Goal: Task Accomplishment & Management: Complete application form

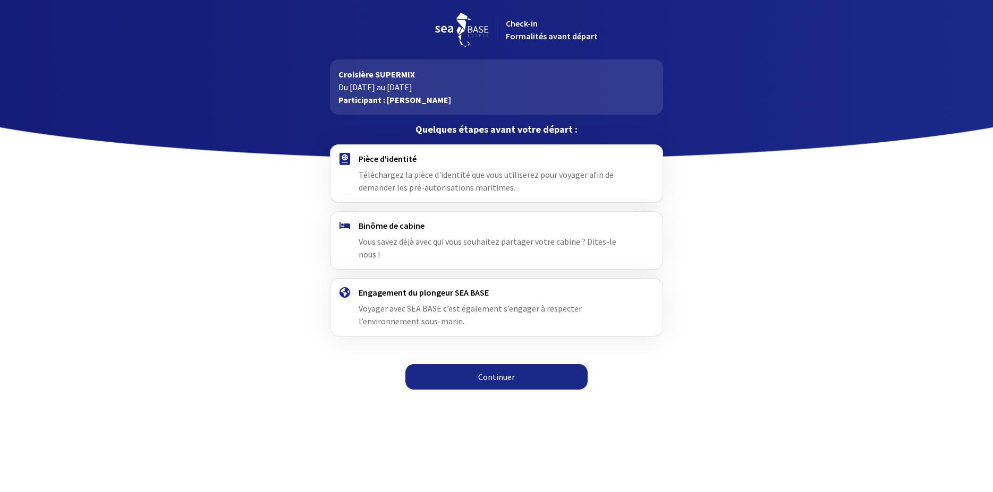
click at [458, 169] on div "Pièce d'identité Téléchargez la pièce d'identité que vous utiliserez pour voyag…" at bounding box center [497, 174] width 276 height 40
click at [505, 364] on link "Continuer" at bounding box center [496, 376] width 182 height 25
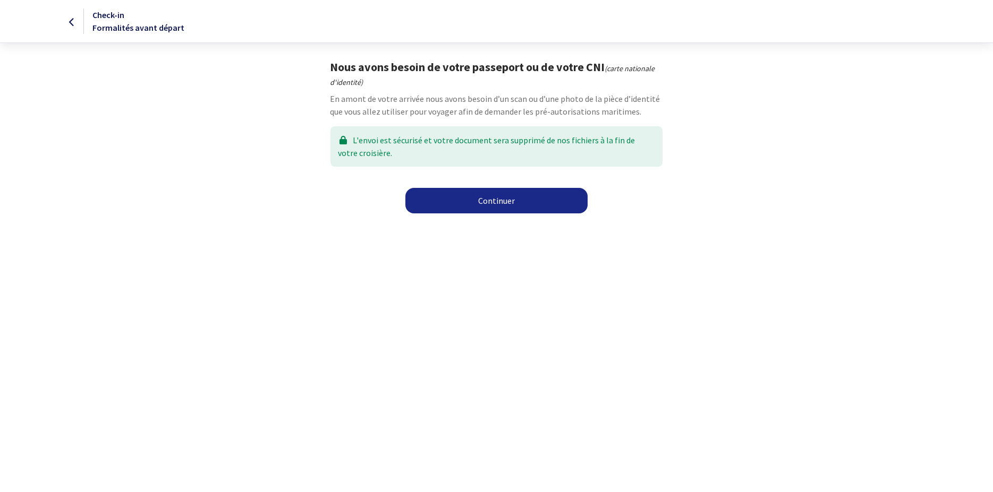
click at [505, 202] on link "Continuer" at bounding box center [496, 200] width 182 height 25
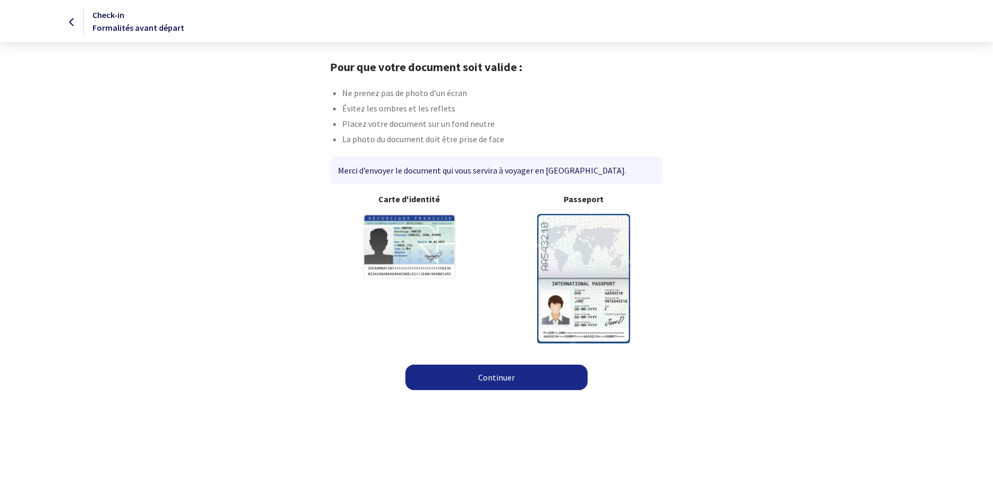
click at [588, 262] on img at bounding box center [583, 278] width 93 height 129
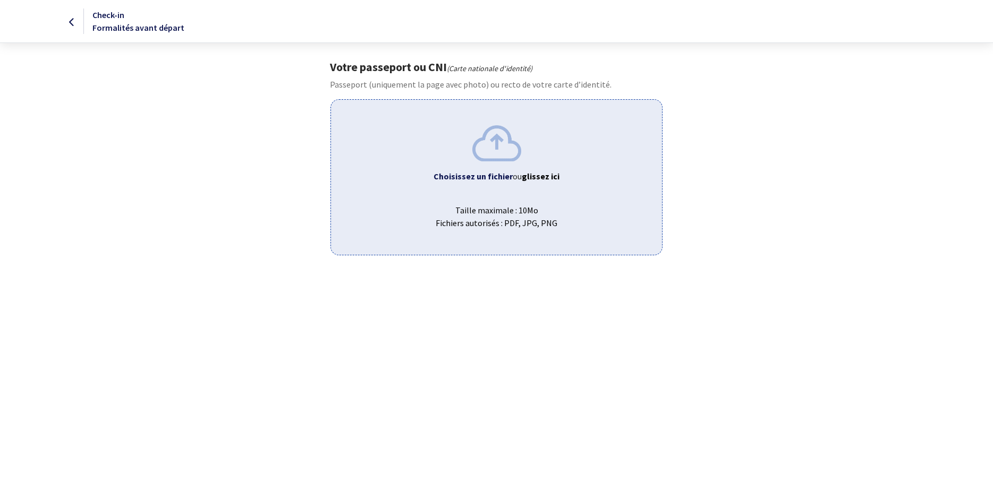
click at [788, 159] on div "Votre passeport ou CNI (Carte nationale d'identité) Passeport (uniquement la pa…" at bounding box center [497, 157] width 600 height 195
click at [502, 178] on b "Choisissez un fichier" at bounding box center [472, 176] width 79 height 11
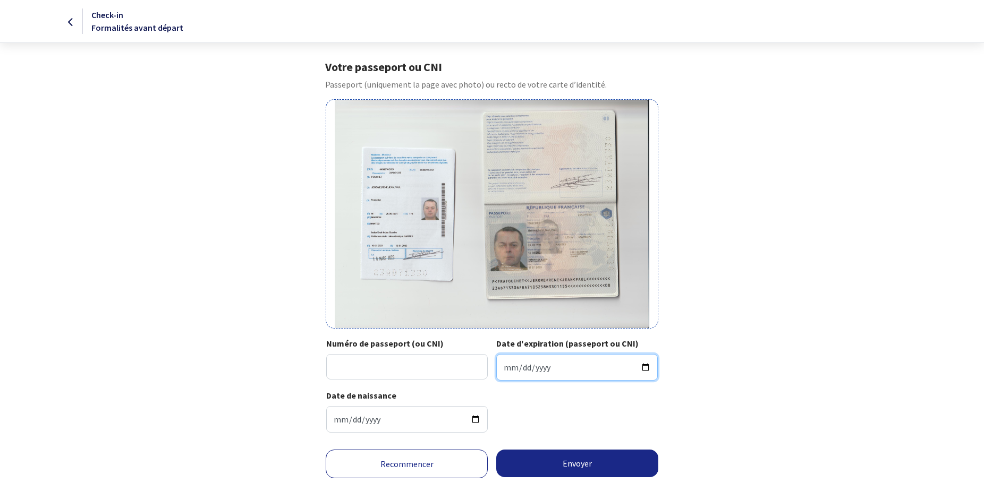
click at [505, 368] on input "Date d'expiration (passeport ou CNI)" at bounding box center [576, 367] width 161 height 27
type input "2033-01-15"
click at [425, 364] on input "Numéro de passeport (ou CNI)" at bounding box center [406, 366] width 161 height 25
type input "23AD71330"
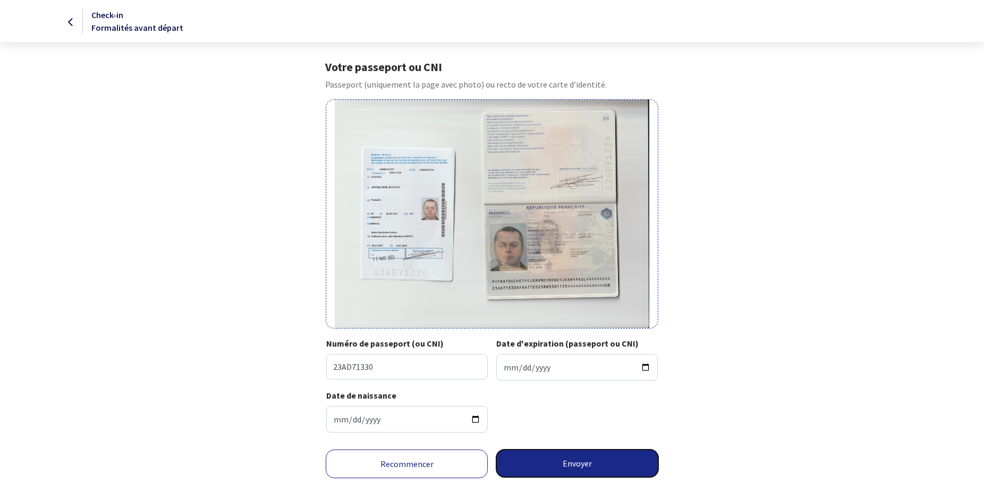
click at [568, 458] on button "Envoyer" at bounding box center [577, 464] width 162 height 28
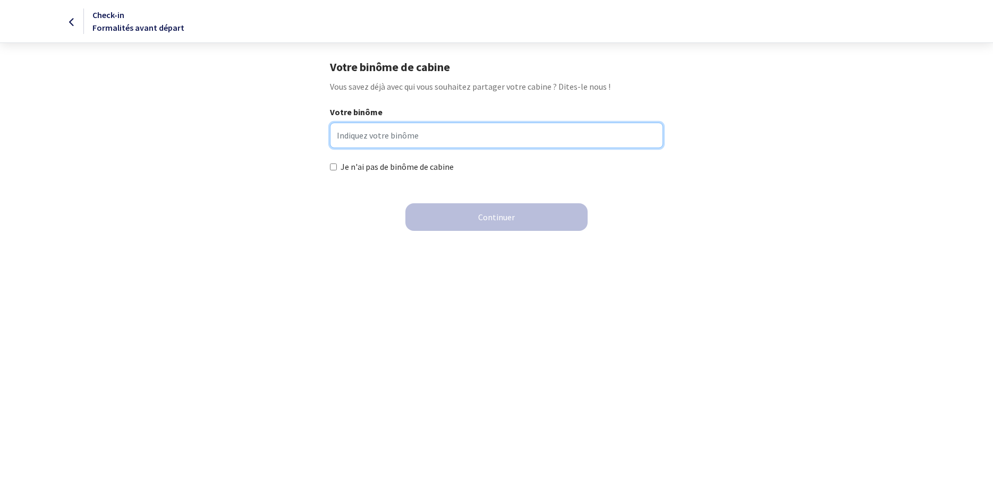
click at [372, 136] on input "Votre binôme" at bounding box center [496, 135] width 333 height 25
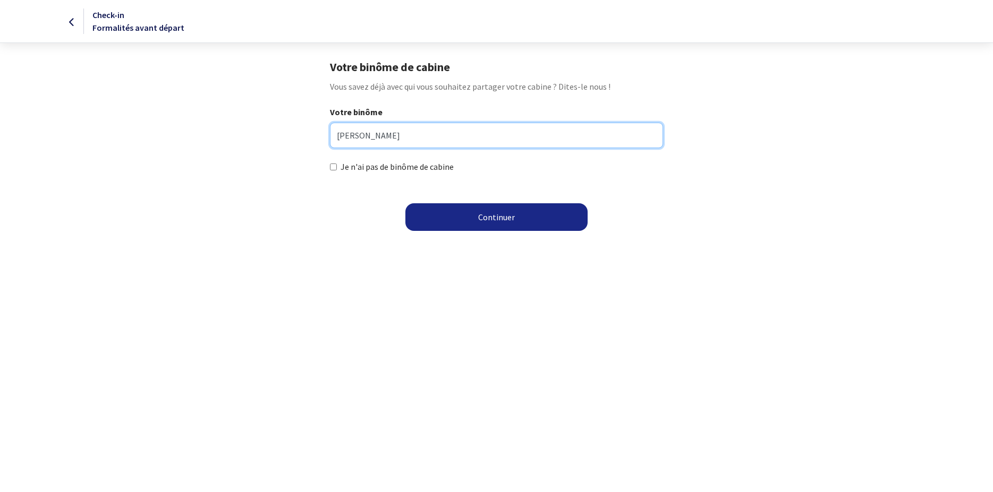
type input "tessier christophe"
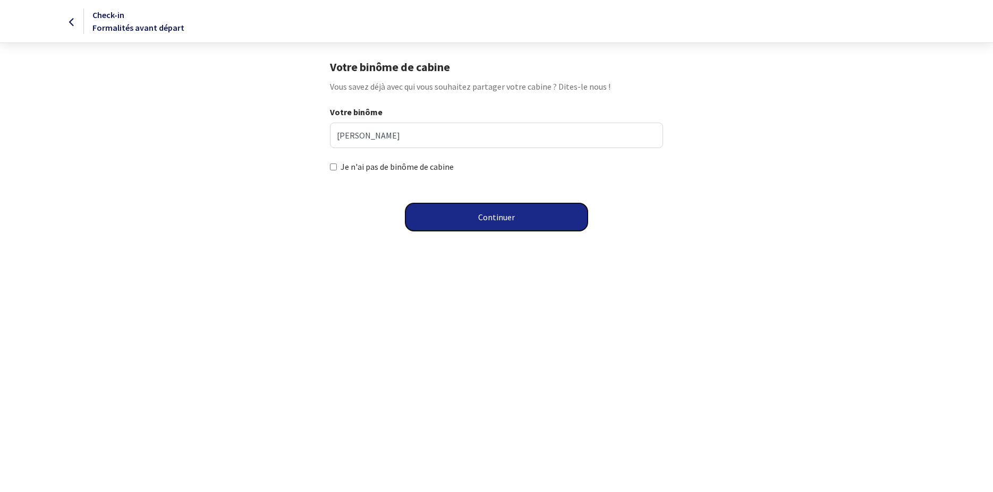
click at [495, 209] on button "Continuer" at bounding box center [496, 217] width 182 height 28
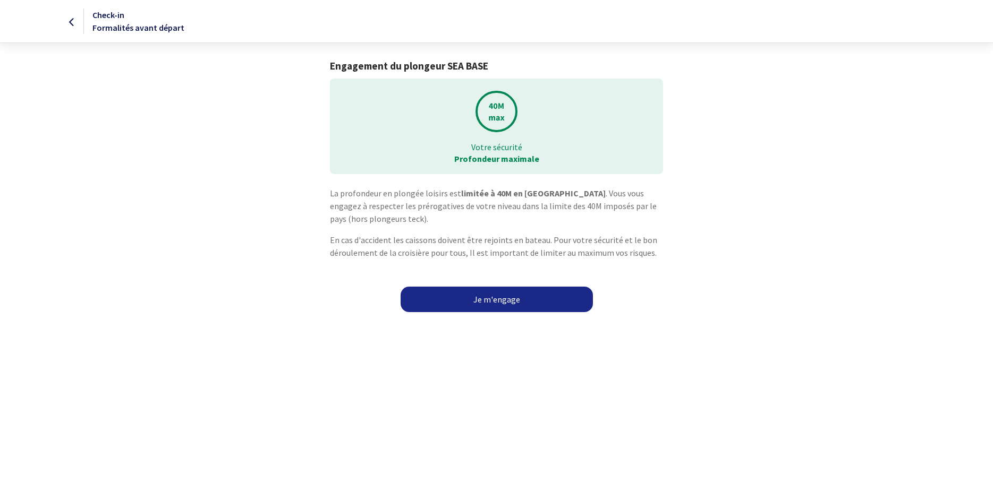
click at [505, 300] on link "Je m'engage" at bounding box center [497, 299] width 192 height 25
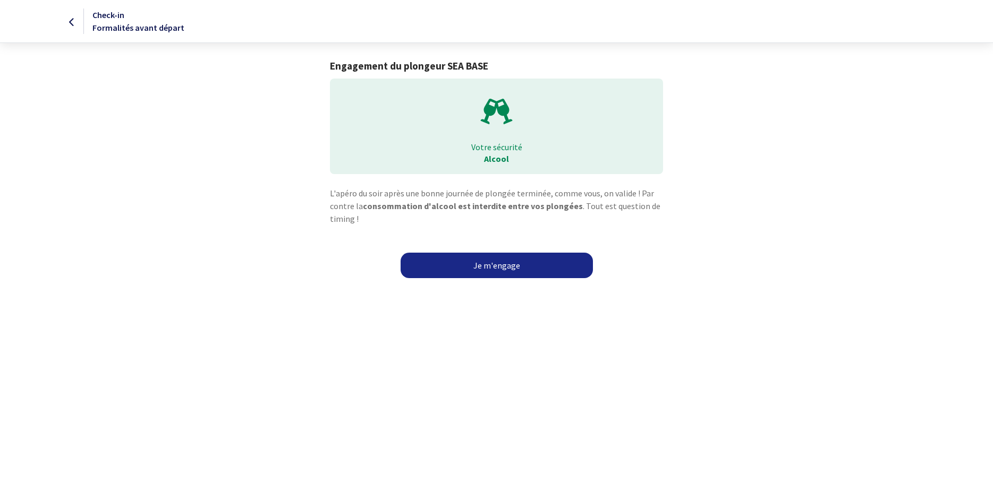
click at [507, 267] on link "Je m'engage" at bounding box center [497, 265] width 192 height 25
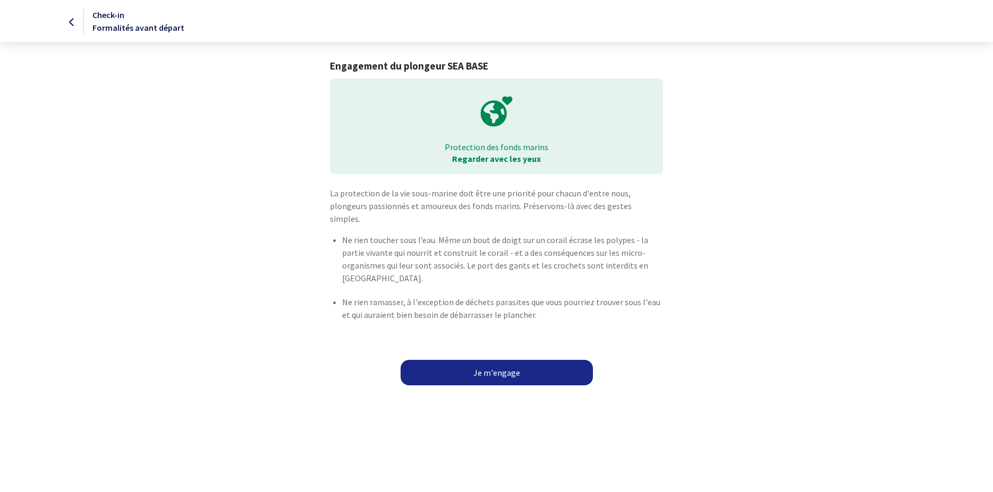
click at [503, 360] on link "Je m'engage" at bounding box center [497, 372] width 192 height 25
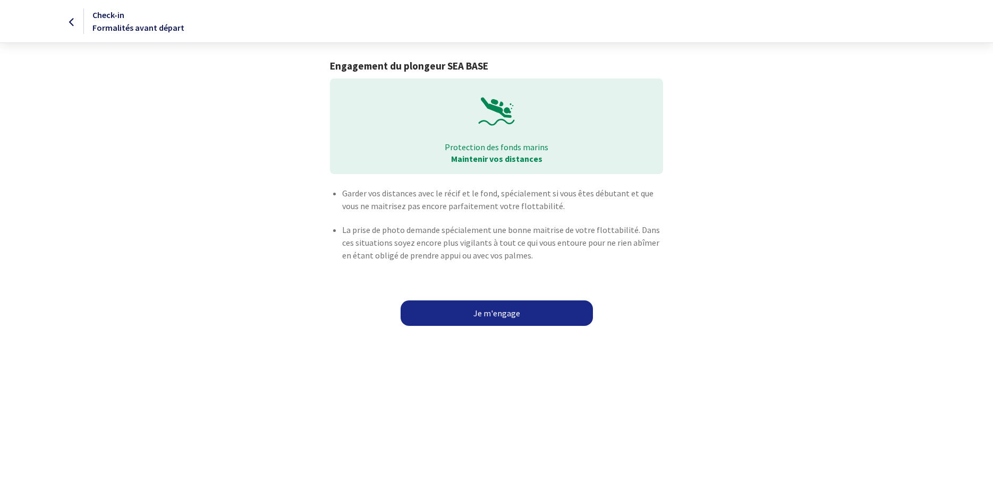
click at [494, 313] on link "Je m'engage" at bounding box center [497, 313] width 192 height 25
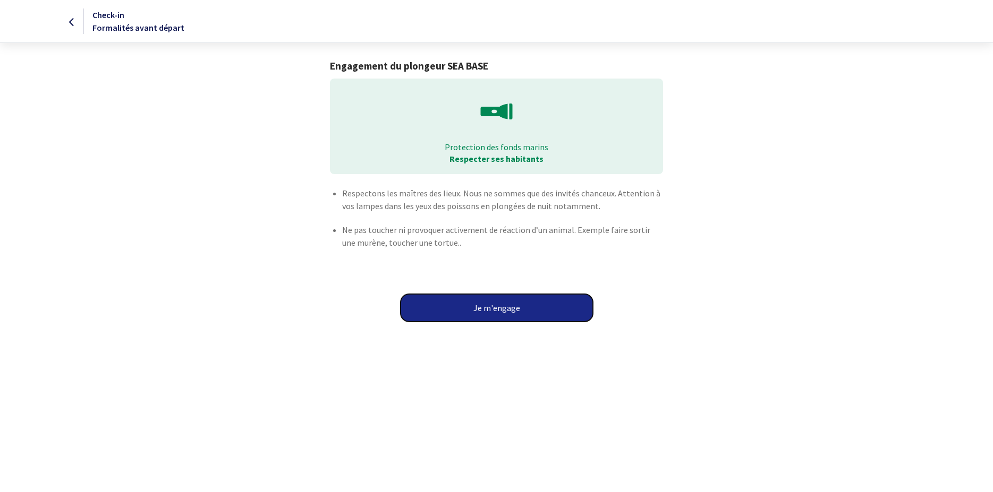
click at [494, 313] on button "Je m'engage" at bounding box center [497, 308] width 192 height 28
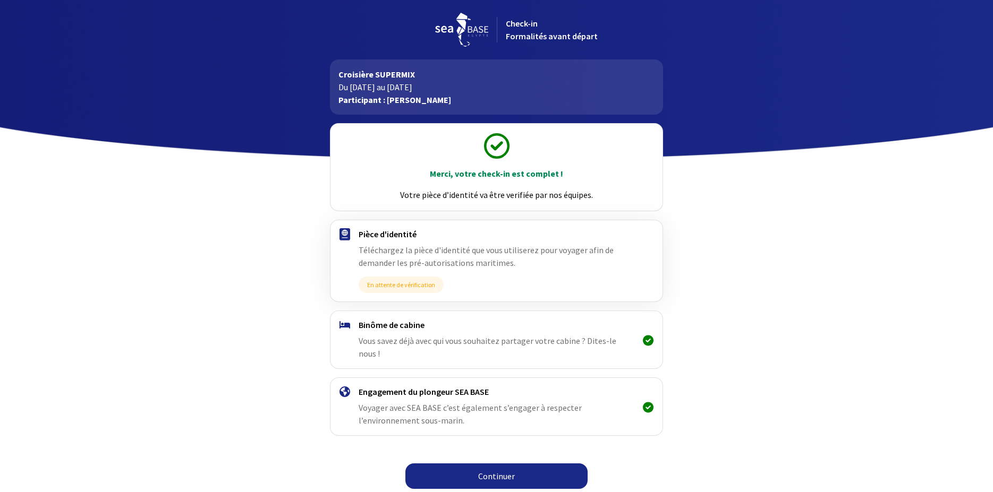
click at [511, 466] on link "Continuer" at bounding box center [496, 476] width 182 height 25
click at [510, 466] on link "Continuer" at bounding box center [496, 476] width 182 height 25
click at [483, 464] on link "Continuer" at bounding box center [496, 476] width 182 height 25
click at [501, 464] on link "Continuer" at bounding box center [496, 476] width 182 height 25
click at [486, 464] on link "Continuer" at bounding box center [496, 476] width 182 height 25
